Goal: Task Accomplishment & Management: Use online tool/utility

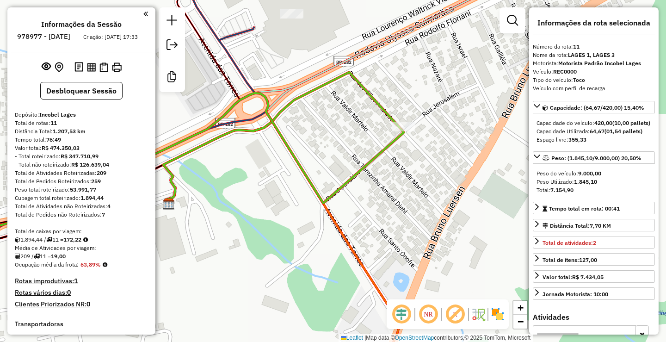
select select "**********"
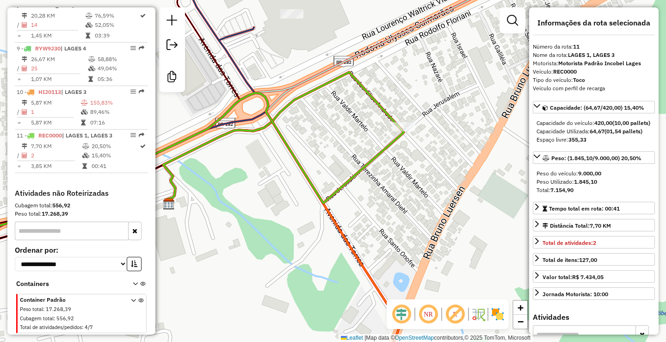
scroll to position [324, 0]
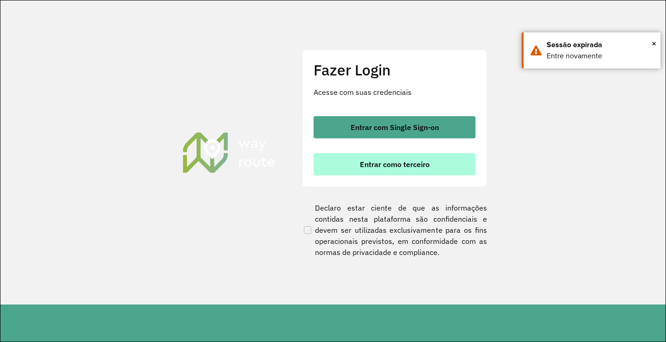
click at [395, 170] on button "Entrar como terceiro" at bounding box center [395, 164] width 162 height 22
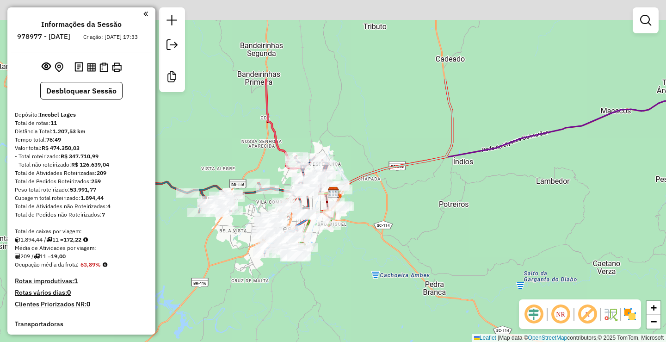
click at [386, 284] on div "Janela de atendimento Grade de atendimento Capacidade Transportadoras Veículos …" at bounding box center [333, 171] width 666 height 342
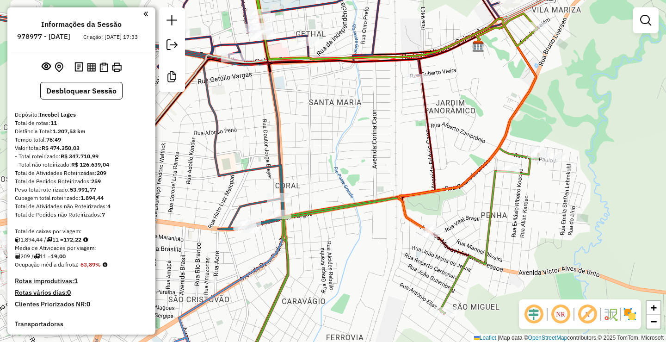
drag, startPoint x: 329, startPoint y: 155, endPoint x: 306, endPoint y: 171, distance: 27.7
click at [353, 164] on div "Janela de atendimento Grade de atendimento Capacidade Transportadoras Veículos …" at bounding box center [333, 171] width 666 height 342
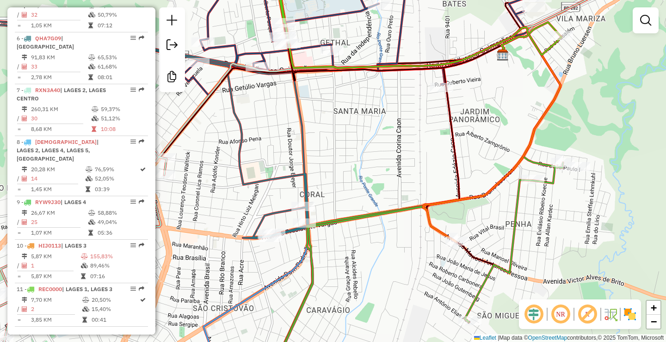
scroll to position [747, 0]
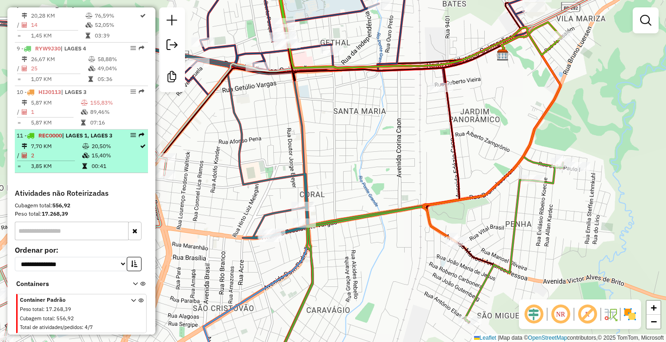
click at [65, 167] on td "3,85 KM" at bounding box center [56, 165] width 51 height 9
select select "**********"
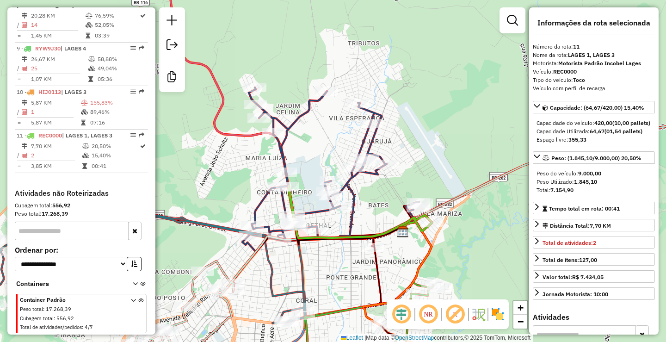
drag, startPoint x: 429, startPoint y: 237, endPoint x: 406, endPoint y: 246, distance: 24.3
click at [392, 257] on div "Janela de atendimento Grade de atendimento Capacidade Transportadoras Veículos …" at bounding box center [333, 171] width 666 height 342
